Goal: Task Accomplishment & Management: Manage account settings

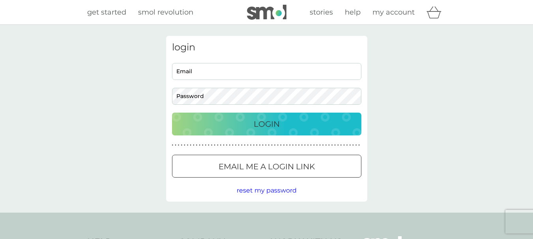
click at [194, 72] on input "Email" at bounding box center [266, 71] width 189 height 17
type input "ruthanewton@gmail.com"
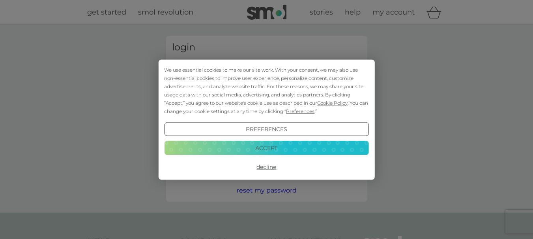
click at [256, 153] on button "Accept" at bounding box center [266, 148] width 204 height 14
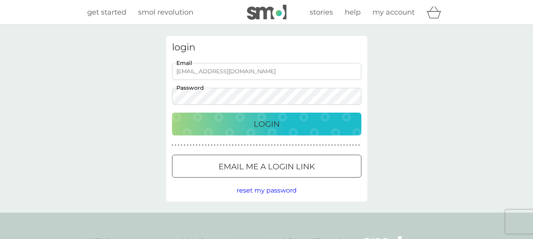
click at [172, 113] on button "Login" at bounding box center [266, 124] width 189 height 23
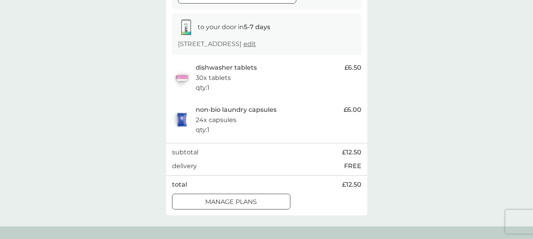
scroll to position [122, 0]
click at [207, 200] on p "manage plans" at bounding box center [231, 201] width 52 height 10
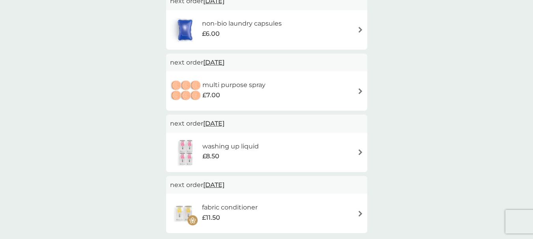
scroll to position [228, 0]
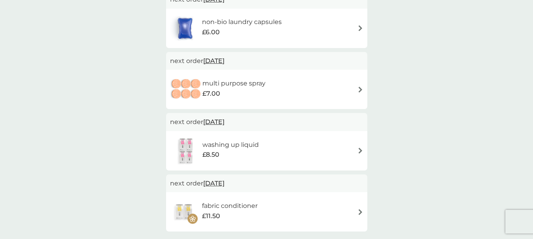
click at [351, 90] on div "multi purpose spray £7.00" at bounding box center [266, 90] width 193 height 28
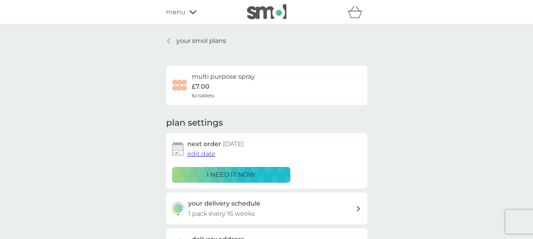
click at [205, 154] on span "edit date" at bounding box center [201, 153] width 28 height 7
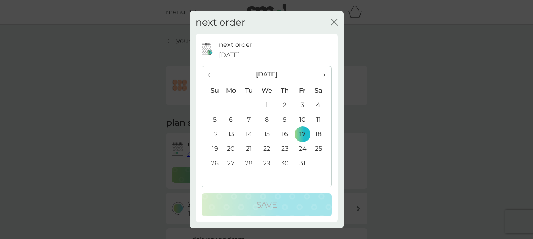
click at [320, 75] on span "›" at bounding box center [321, 74] width 8 height 17
click at [283, 147] on td "20" at bounding box center [285, 149] width 18 height 15
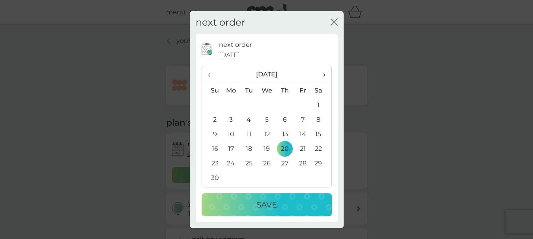
click at [267, 204] on p "Save" at bounding box center [266, 205] width 21 height 13
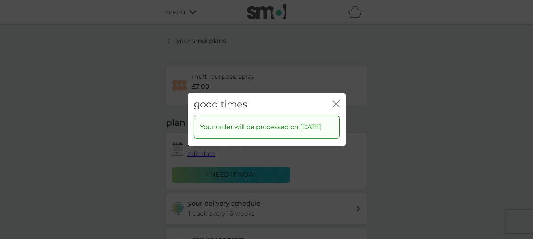
click at [329, 102] on div "good times close" at bounding box center [267, 104] width 158 height 23
click at [336, 100] on icon "close" at bounding box center [335, 103] width 7 height 7
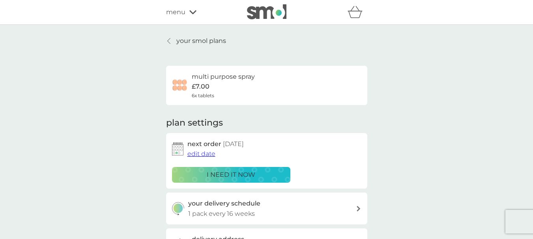
click at [170, 42] on icon at bounding box center [168, 41] width 3 height 6
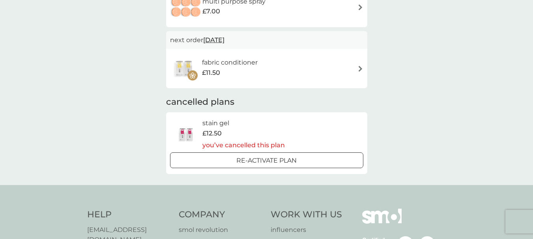
scroll to position [374, 0]
